Goal: Task Accomplishment & Management: Complete application form

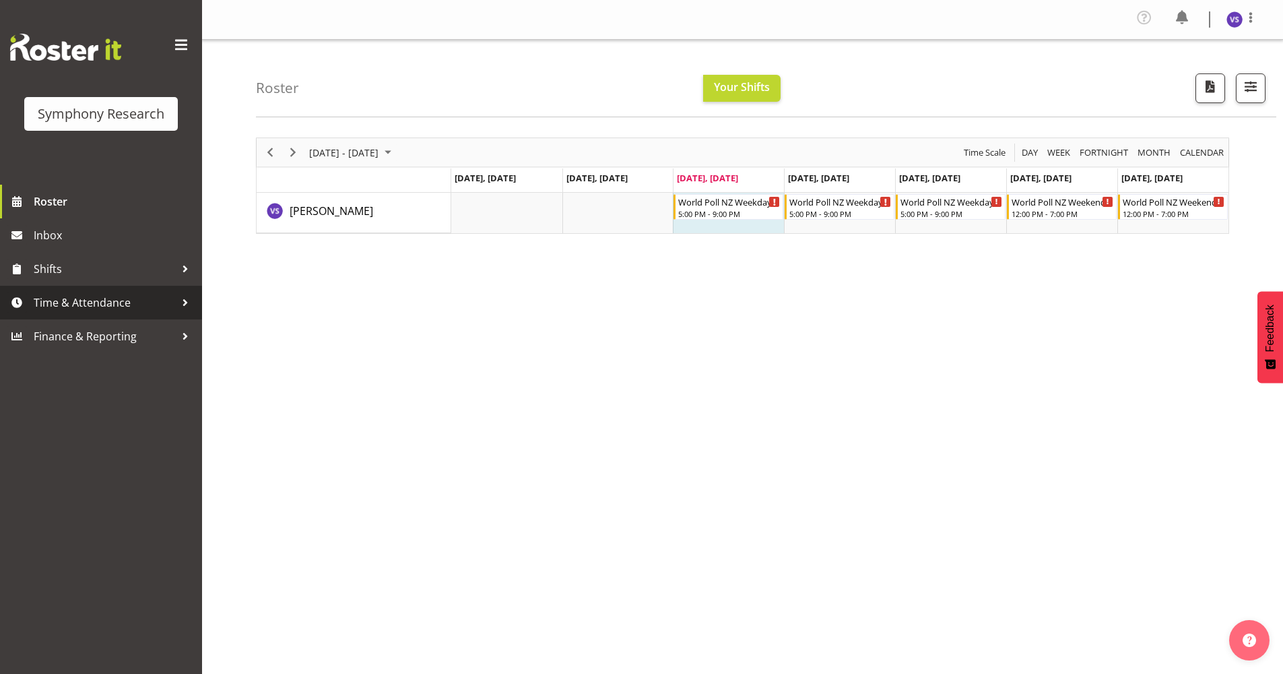
click at [136, 302] on span "Time & Attendance" at bounding box center [104, 302] width 141 height 20
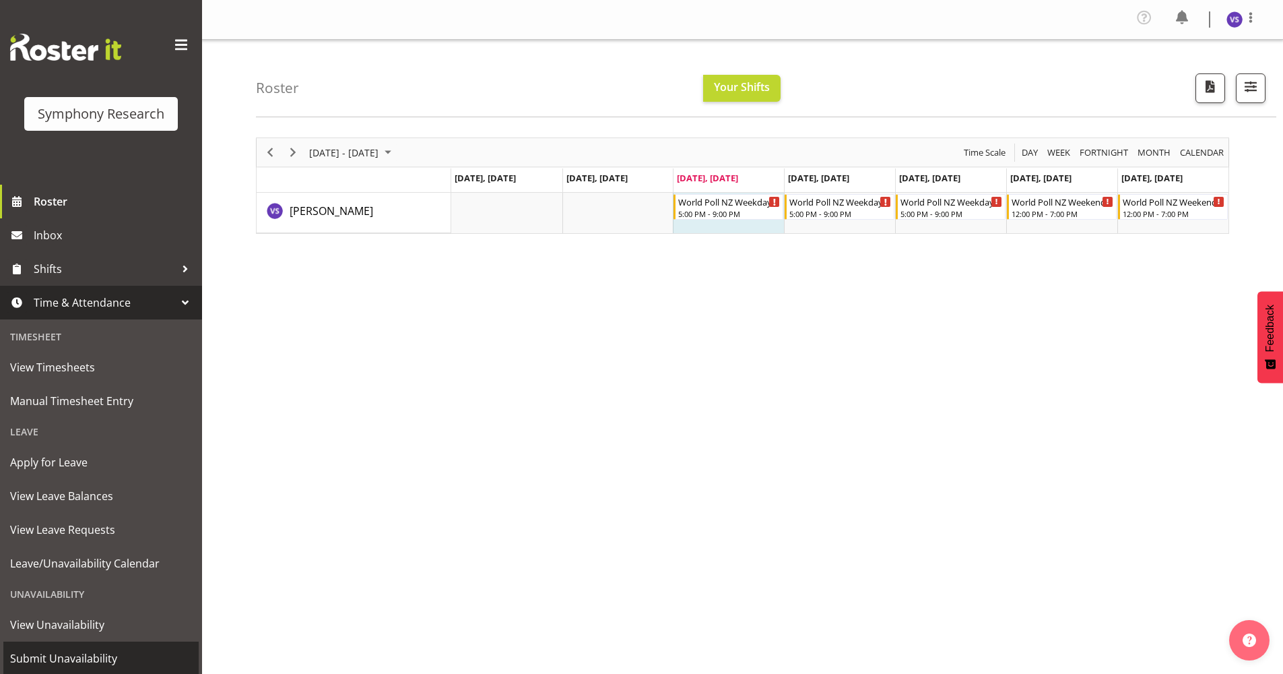
click at [82, 666] on span "Submit Unavailability" at bounding box center [101, 658] width 182 height 20
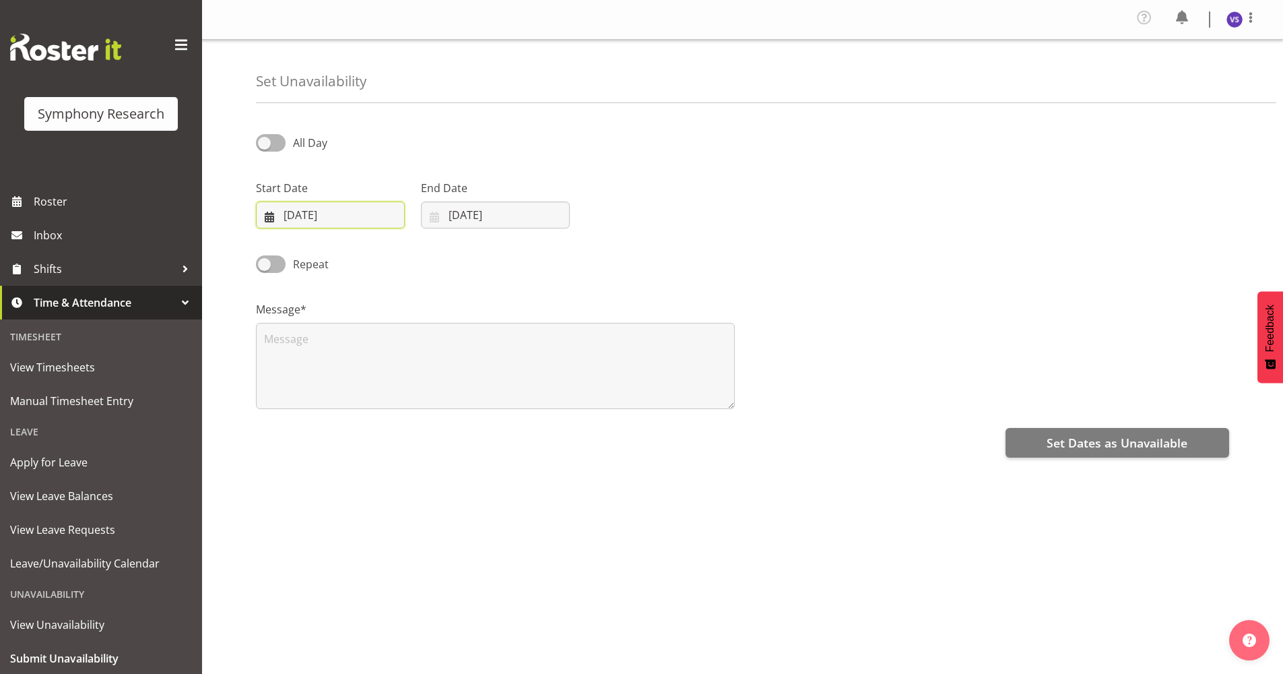
click at [296, 215] on input "10/09/2025" at bounding box center [330, 214] width 149 height 27
click at [334, 382] on link "16" at bounding box center [336, 375] width 27 height 25
type input "16/09/2025"
click at [451, 214] on input "10/09/2025" at bounding box center [495, 214] width 149 height 27
click at [496, 381] on span "16" at bounding box center [501, 375] width 11 height 13
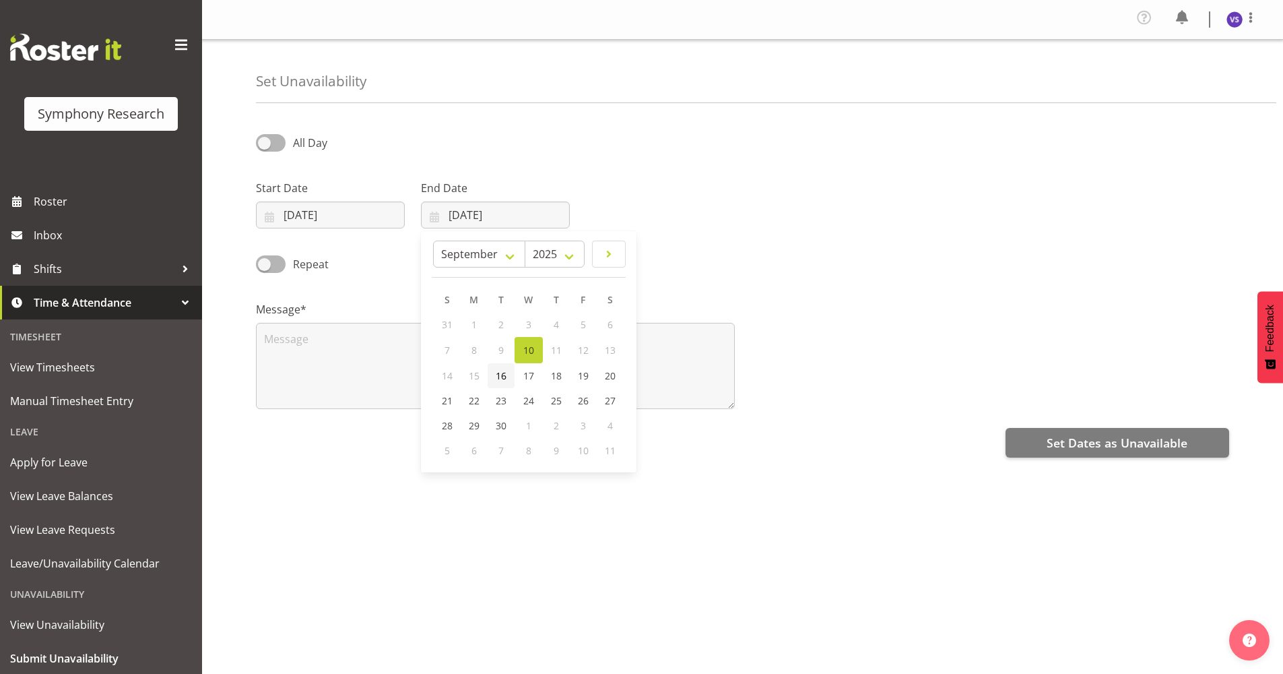
type input "16/09/2025"
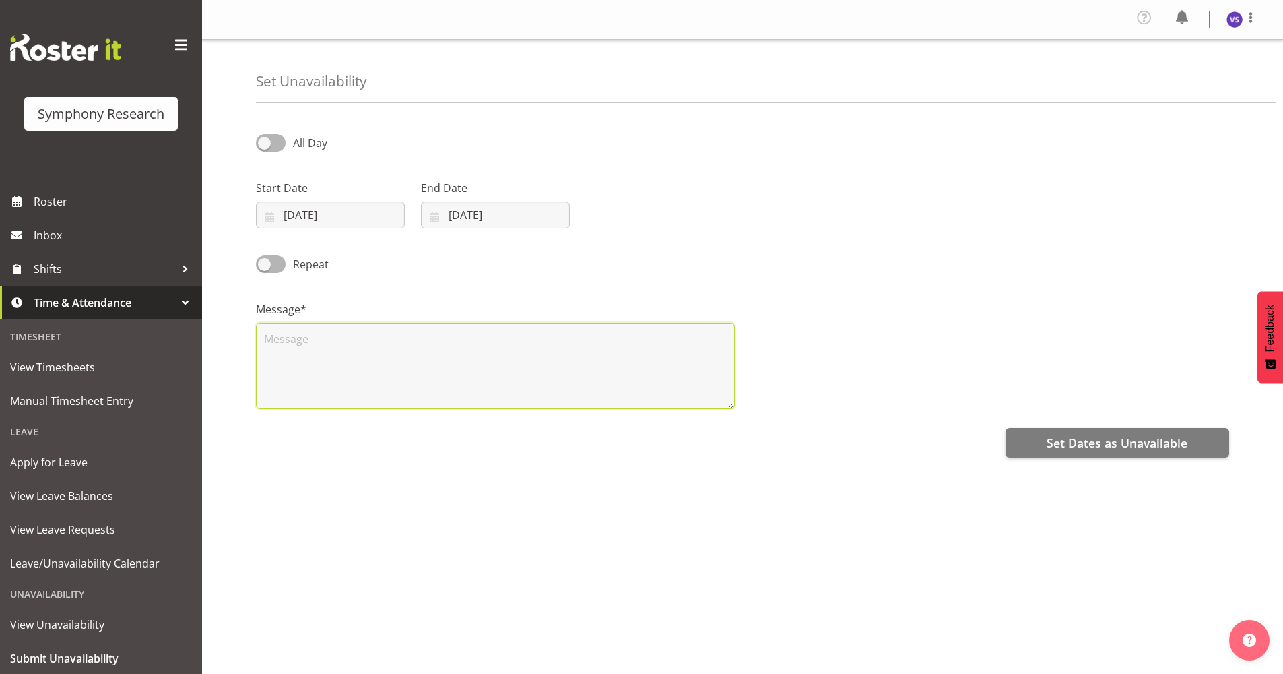
click at [292, 344] on textarea at bounding box center [495, 366] width 479 height 86
type textarea "NA"
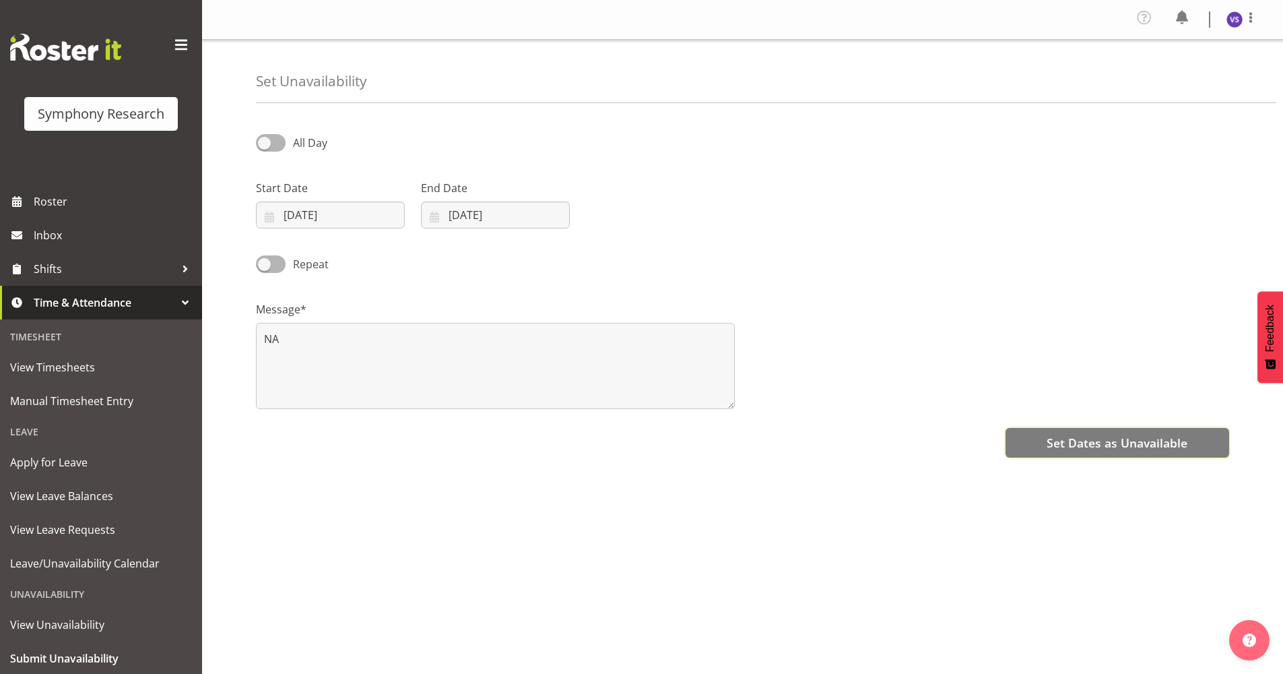
click at [1135, 449] on span "Set Dates as Unavailable" at bounding box center [1117, 443] width 141 height 18
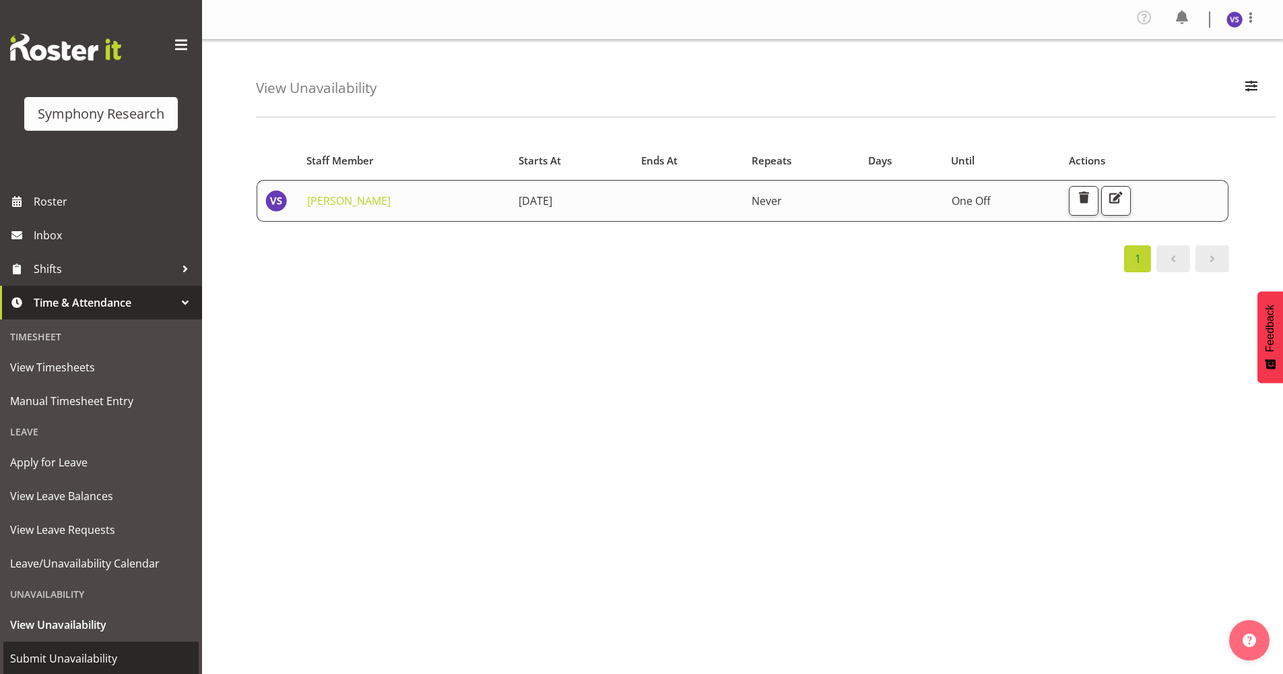
click at [105, 651] on span "Submit Unavailability" at bounding box center [101, 658] width 182 height 20
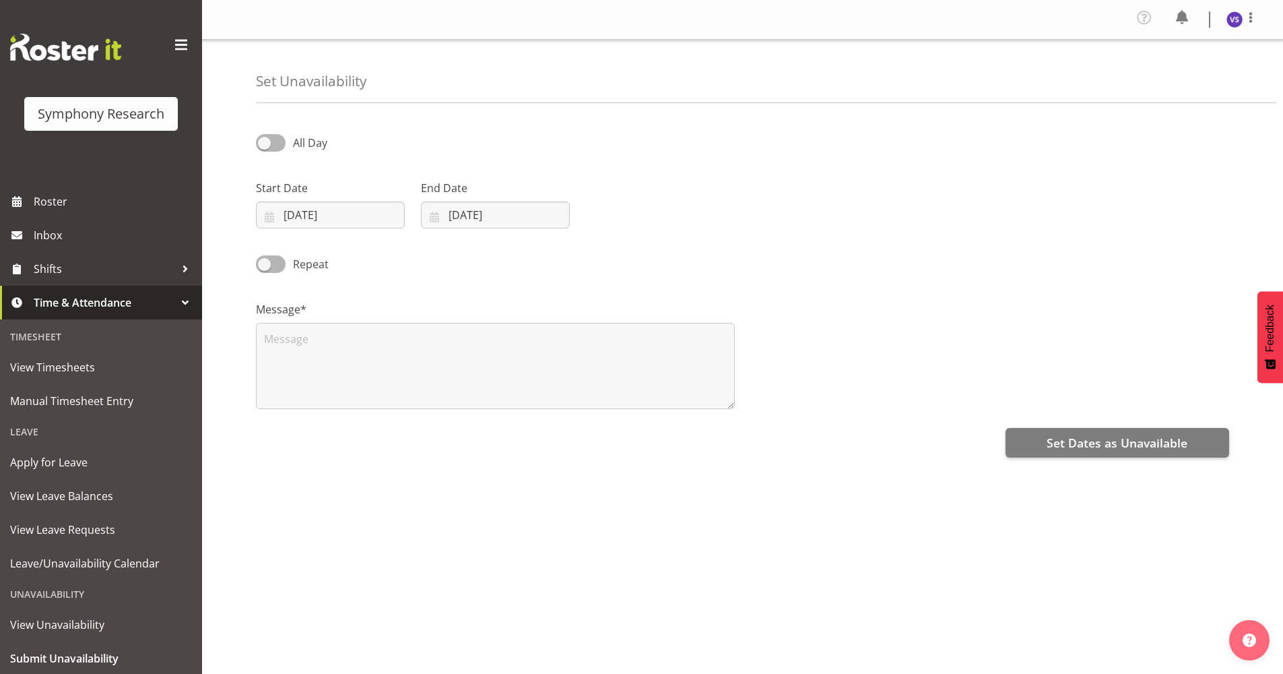
select select "8"
select select "2025"
click at [272, 214] on input "10/09/2025" at bounding box center [330, 214] width 149 height 27
click at [362, 373] on span "17" at bounding box center [363, 375] width 11 height 13
type input "17/09/2025"
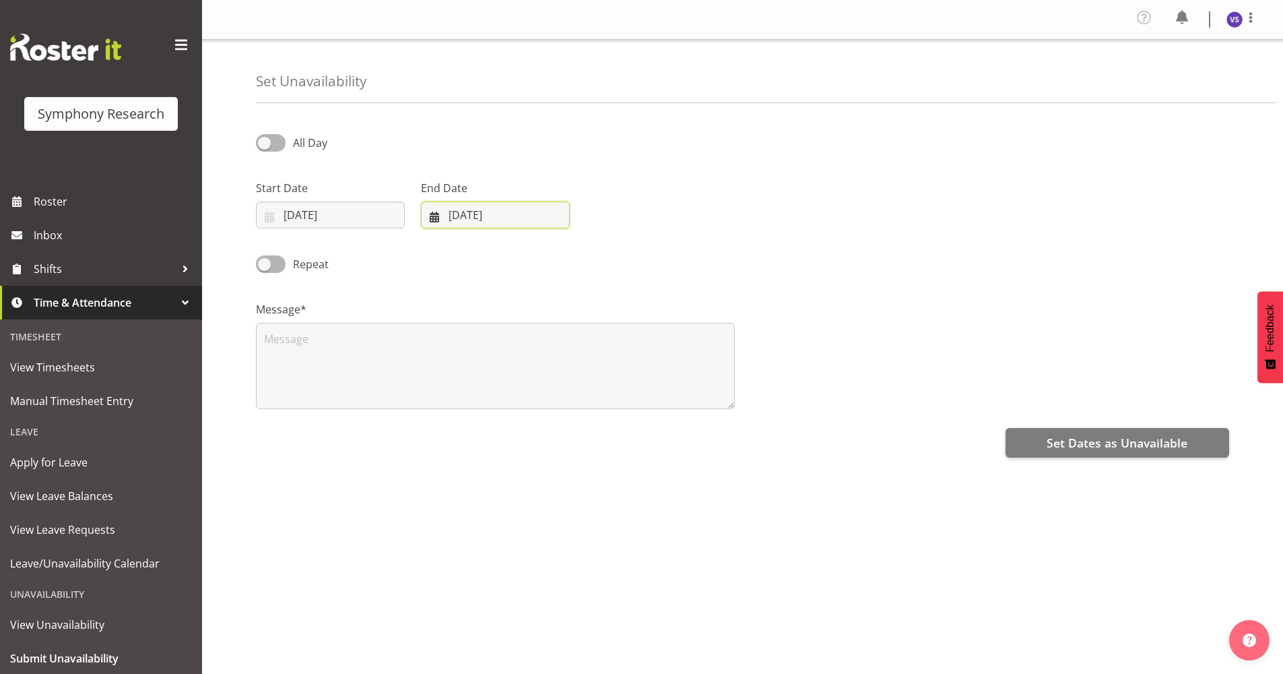
click at [437, 220] on input "10/09/2025" at bounding box center [495, 214] width 149 height 27
click at [525, 377] on span "17" at bounding box center [528, 375] width 11 height 13
type input "17/09/2025"
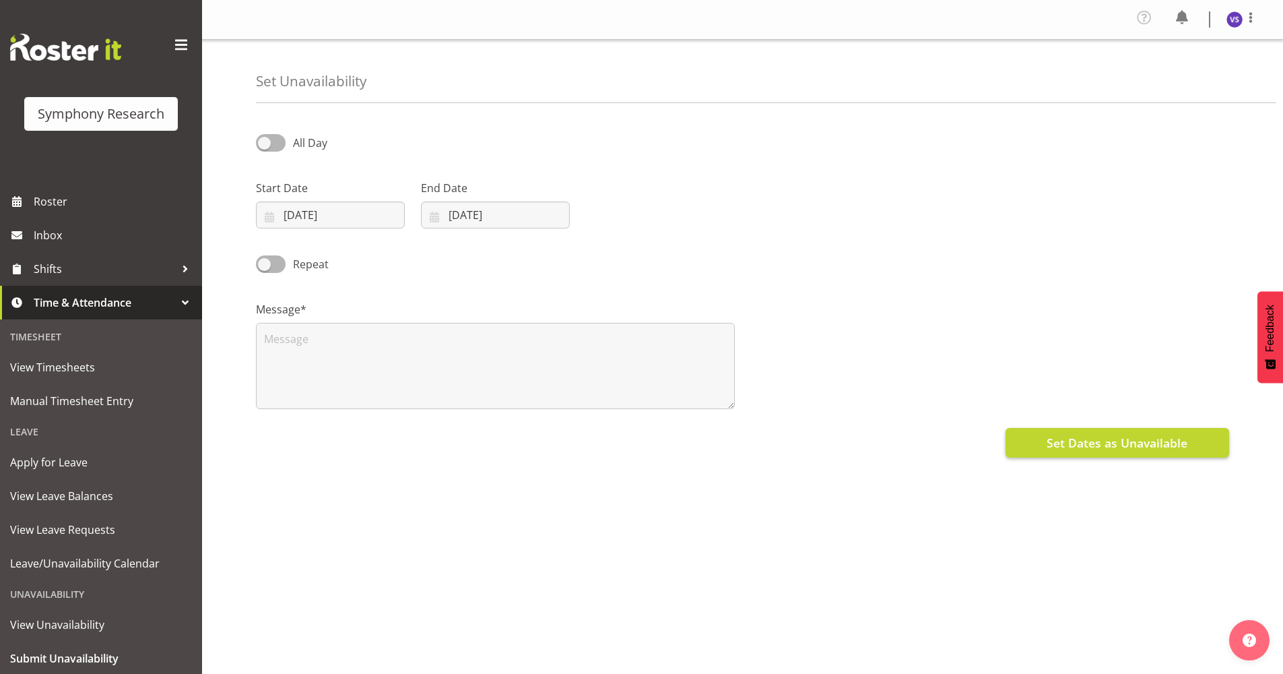
click at [1116, 428] on div "Set Dates as Unavailable" at bounding box center [742, 441] width 973 height 32
click at [1121, 437] on span "Set Dates as Unavailable" at bounding box center [1117, 443] width 141 height 18
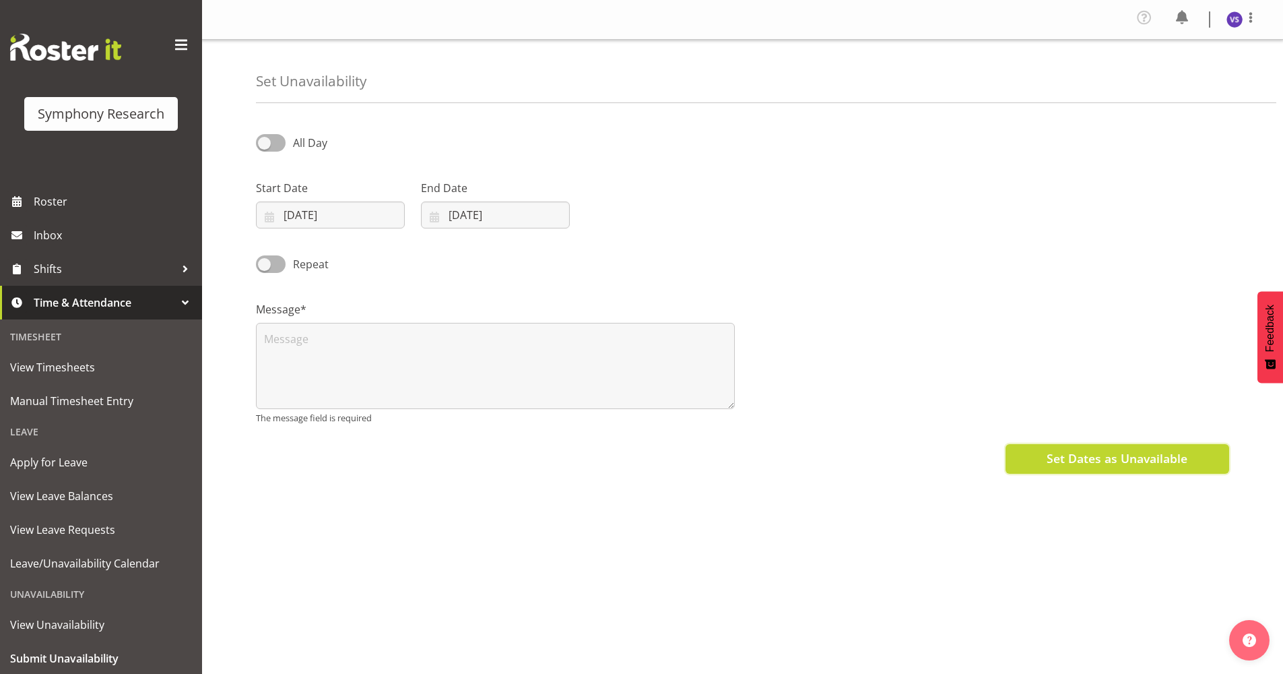
click at [1147, 459] on span "Set Dates as Unavailable" at bounding box center [1117, 458] width 141 height 18
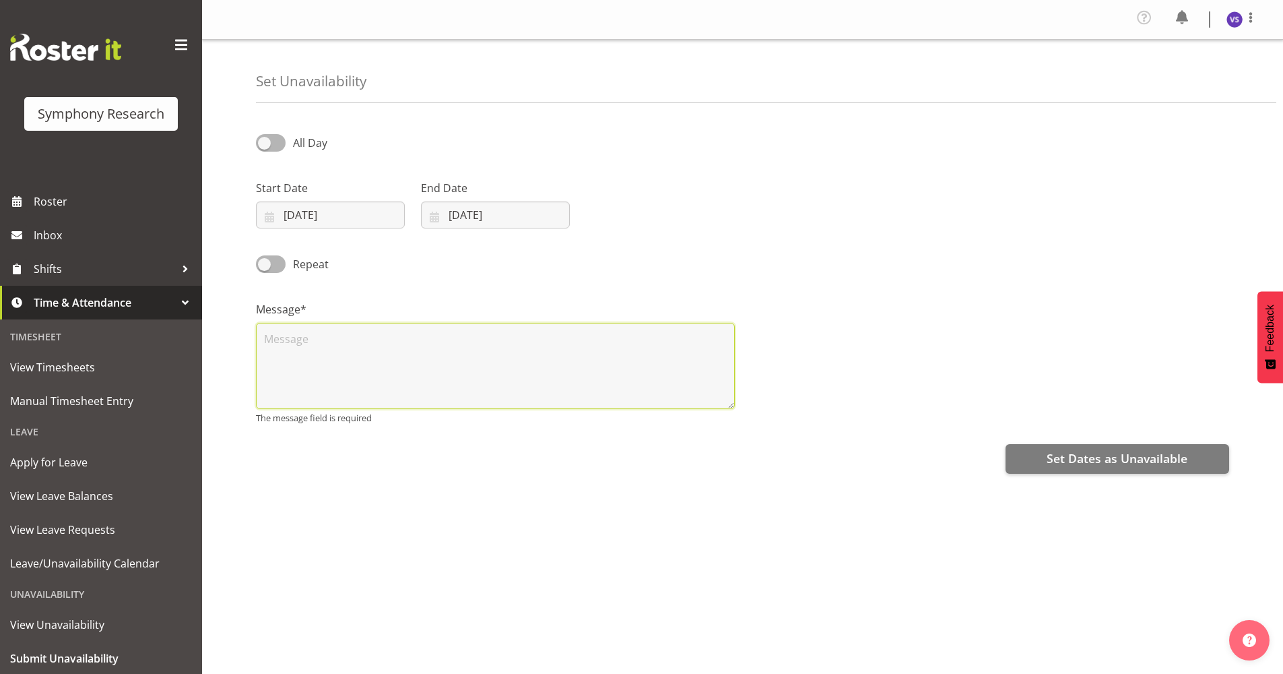
click at [496, 354] on textarea at bounding box center [495, 366] width 479 height 86
type textarea "NA"
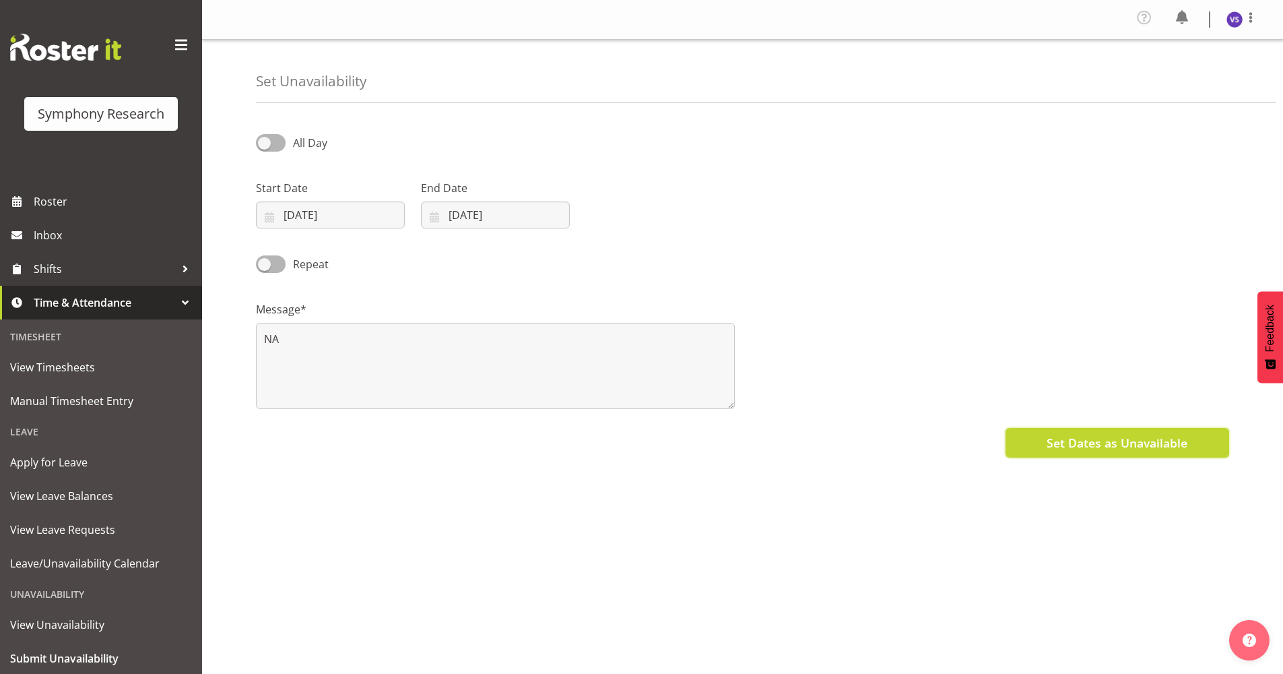
click at [1164, 443] on span "Set Dates as Unavailable" at bounding box center [1117, 443] width 141 height 18
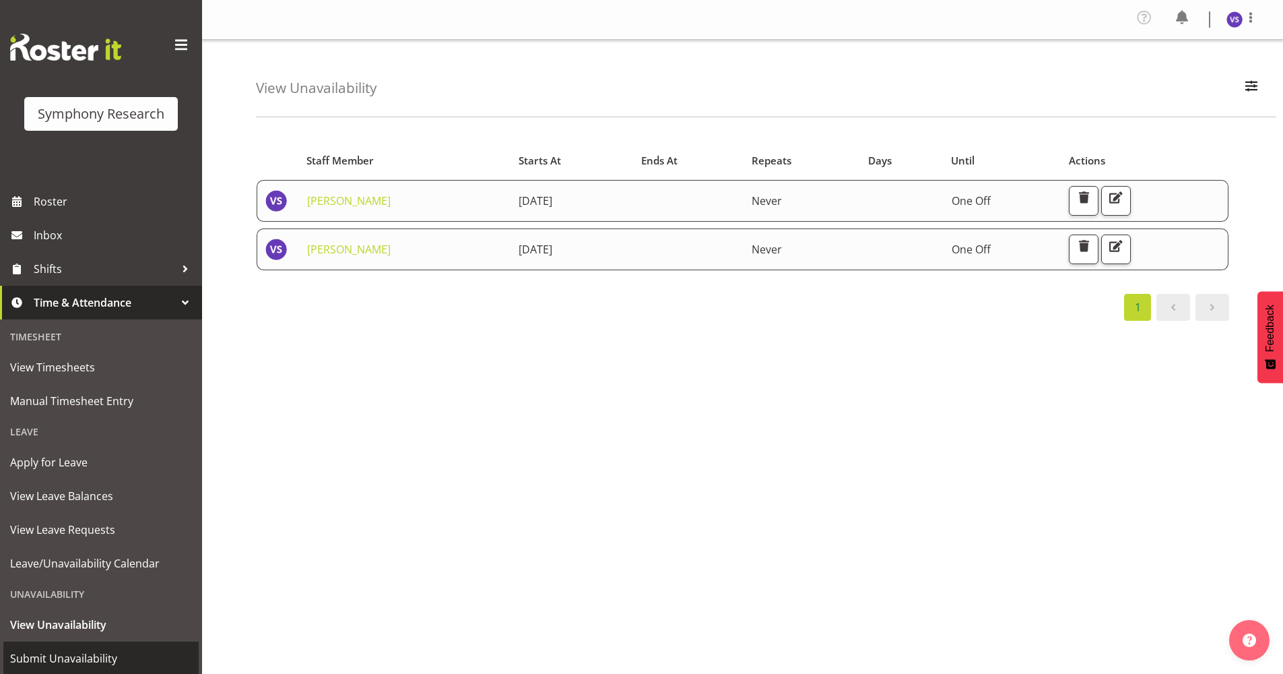
click at [115, 653] on span "Submit Unavailability" at bounding box center [101, 658] width 182 height 20
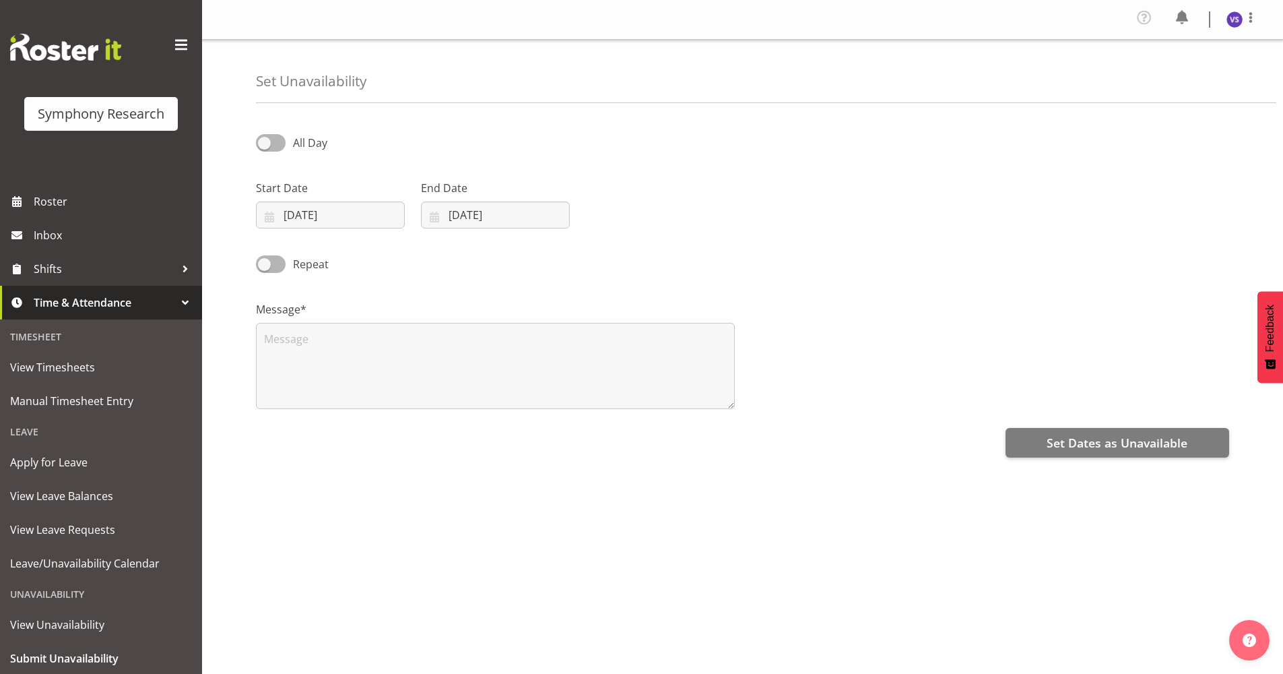
select select "8"
select select "2025"
click at [265, 222] on input "[DATE]" at bounding box center [330, 214] width 149 height 27
click at [447, 379] on span "20" at bounding box center [445, 375] width 11 height 13
type input "20/09/2025"
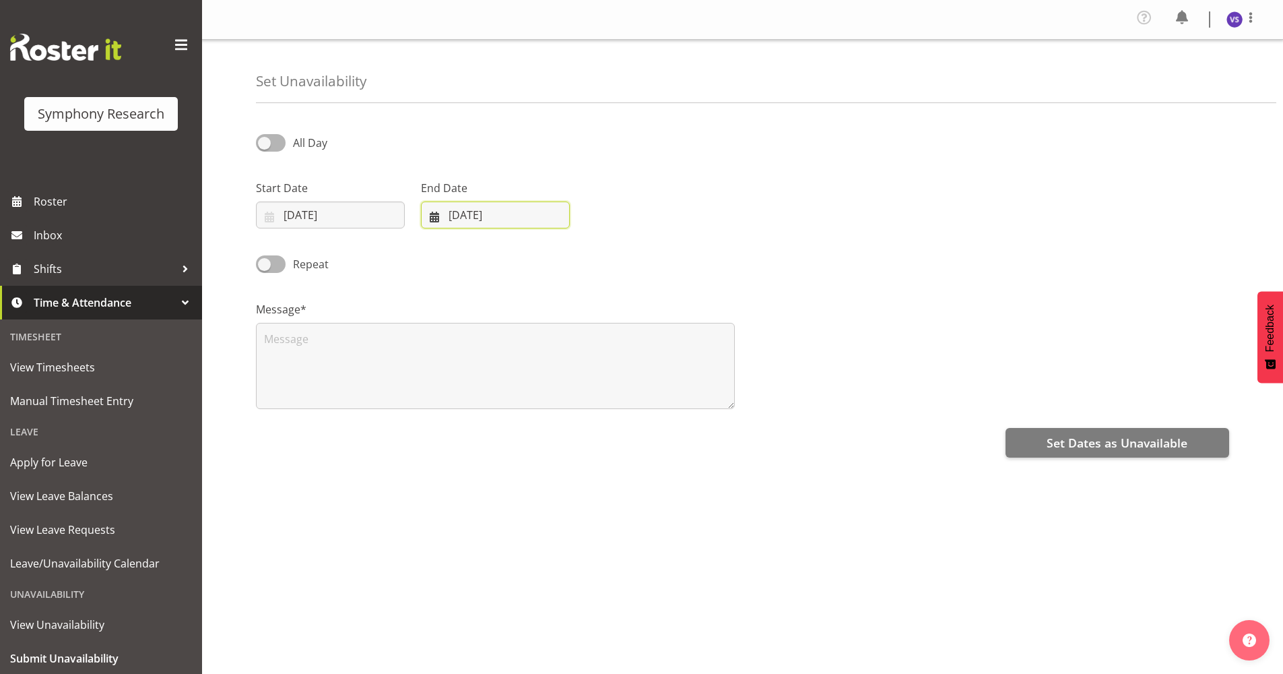
click at [437, 212] on input "10/09/2025" at bounding box center [495, 214] width 149 height 27
click at [610, 375] on span "20" at bounding box center [610, 375] width 11 height 13
type input "20/09/2025"
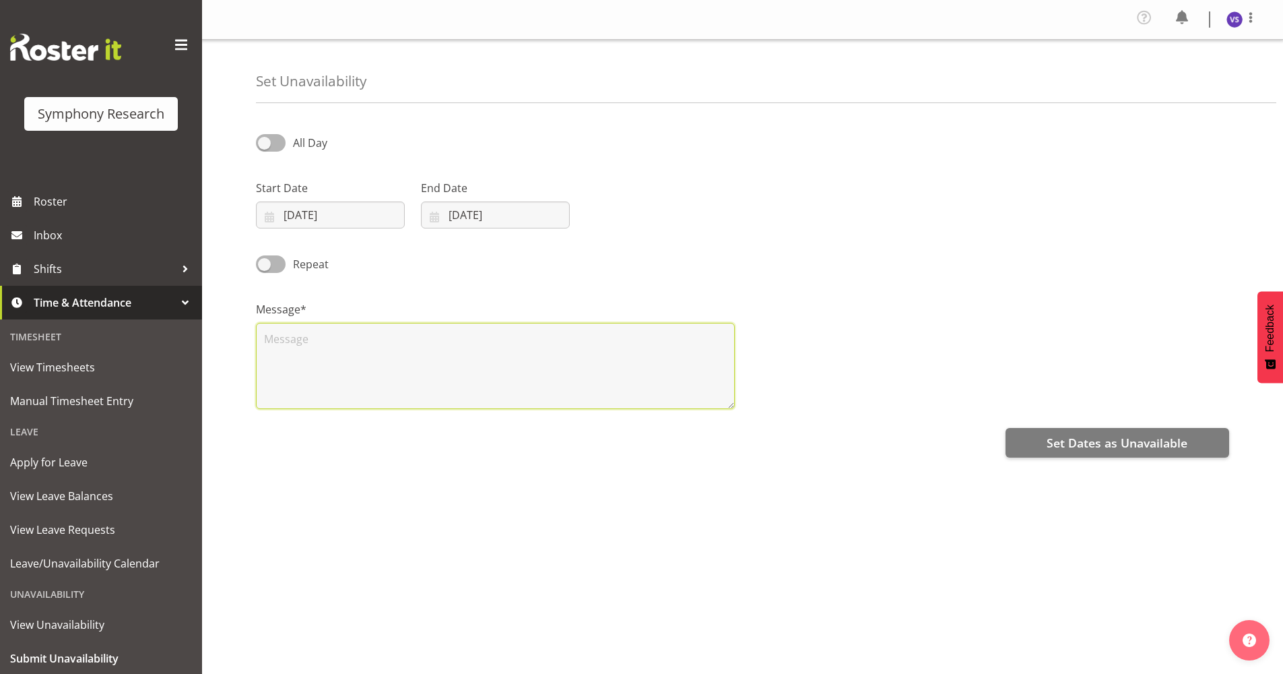
click at [490, 371] on textarea at bounding box center [495, 366] width 479 height 86
type textarea "NA"
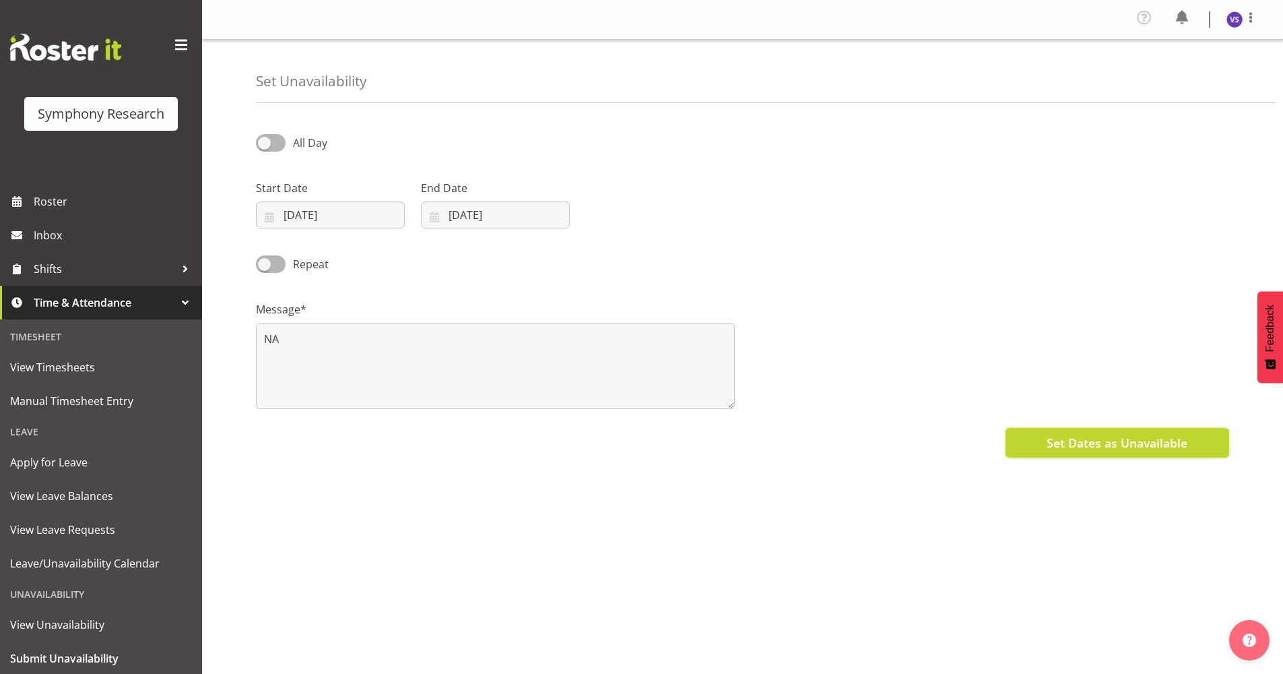
click at [1058, 445] on span "Set Dates as Unavailable" at bounding box center [1117, 443] width 141 height 18
